Goal: Task Accomplishment & Management: Complete application form

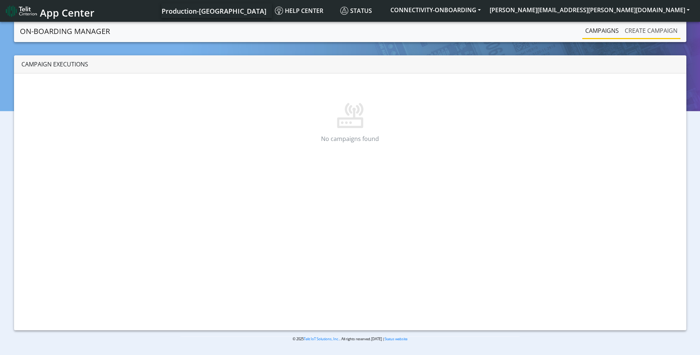
click at [644, 34] on link "Create campaign" at bounding box center [651, 30] width 59 height 15
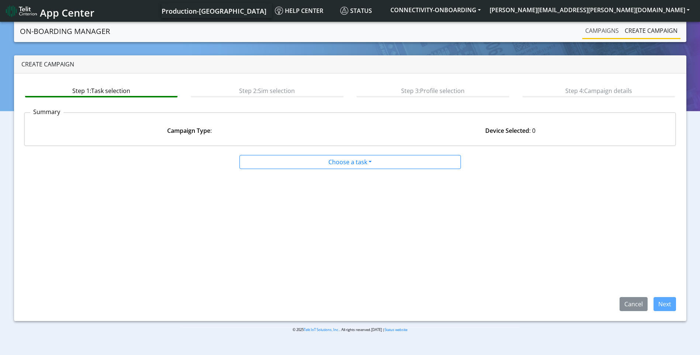
click at [595, 33] on link "Campaigns" at bounding box center [601, 30] width 39 height 15
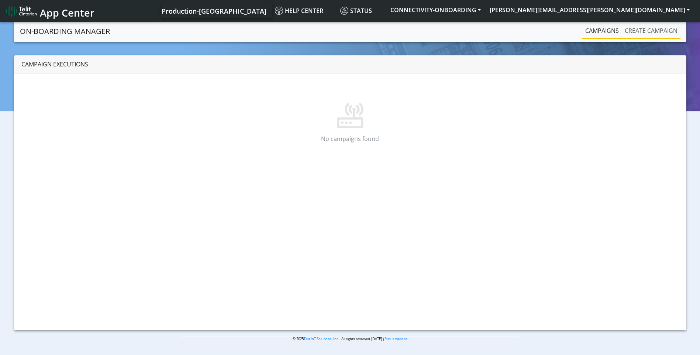
drag, startPoint x: 654, startPoint y: 30, endPoint x: 654, endPoint y: 38, distance: 7.8
click at [654, 30] on link "Create campaign" at bounding box center [651, 30] width 59 height 15
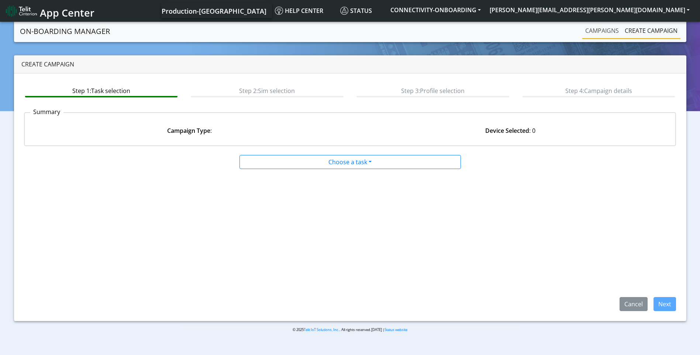
click at [600, 36] on link "Campaigns" at bounding box center [601, 30] width 39 height 15
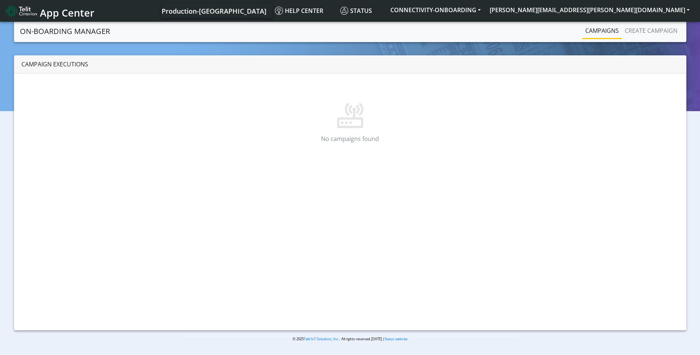
click at [471, 79] on div "No campaigns found" at bounding box center [350, 118] width 652 height 82
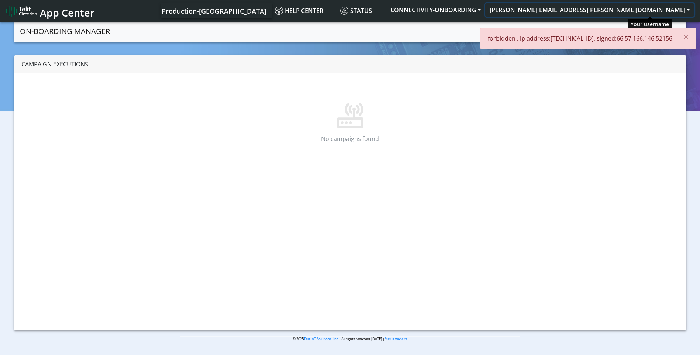
click at [642, 11] on button "[PERSON_NAME][EMAIL_ADDRESS][PERSON_NAME][DOMAIN_NAME]" at bounding box center [589, 9] width 209 height 13
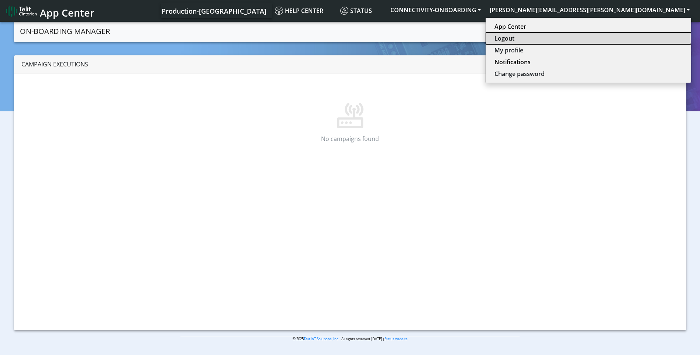
click at [642, 39] on button "Logout" at bounding box center [587, 38] width 205 height 12
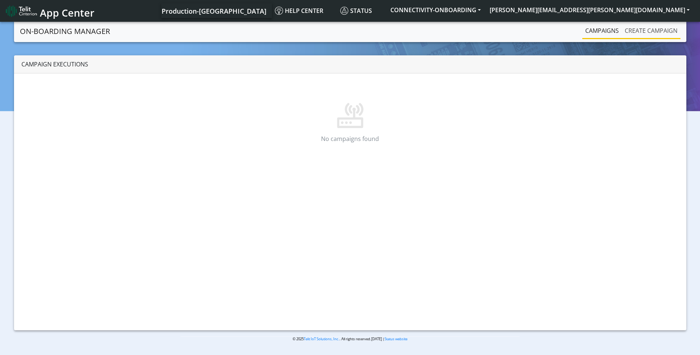
click at [652, 32] on link "Create campaign" at bounding box center [651, 30] width 59 height 15
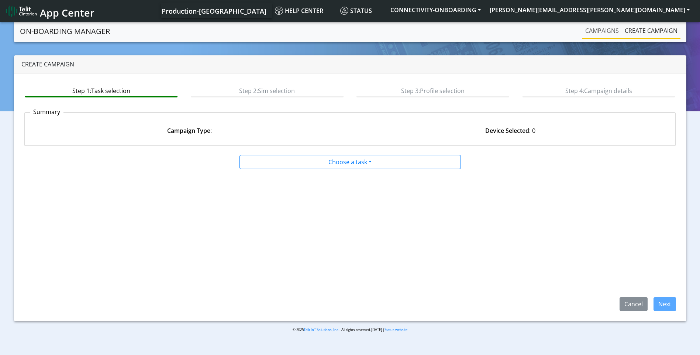
click at [602, 34] on link "Campaigns" at bounding box center [601, 30] width 39 height 15
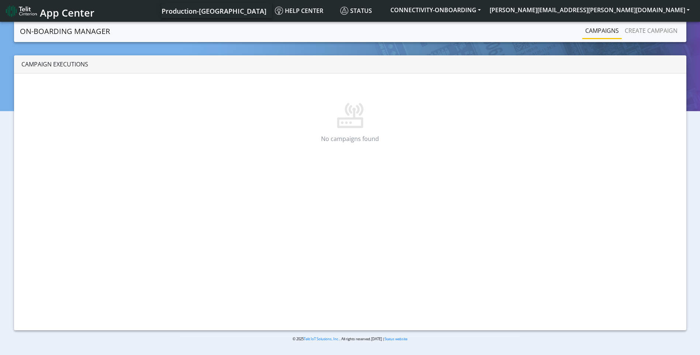
click at [353, 33] on nav "On-Boarding Manager Campaigns Create campaign" at bounding box center [350, 31] width 672 height 22
